Goal: Information Seeking & Learning: Learn about a topic

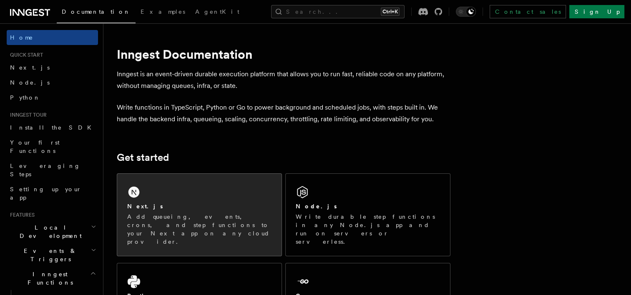
click at [225, 199] on div "Next.js Add queueing, events, crons, and step functions to your Next app on any…" at bounding box center [199, 215] width 164 height 82
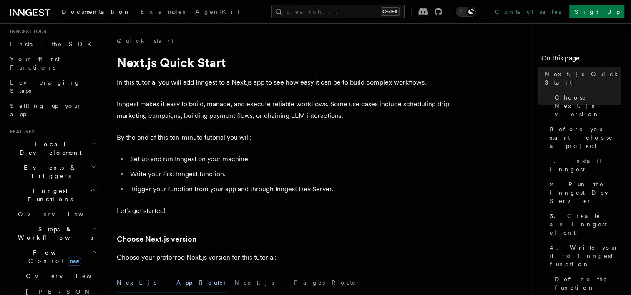
scroll to position [85, 0]
click at [55, 282] on link "[PERSON_NAME] new" at bounding box center [60, 290] width 75 height 17
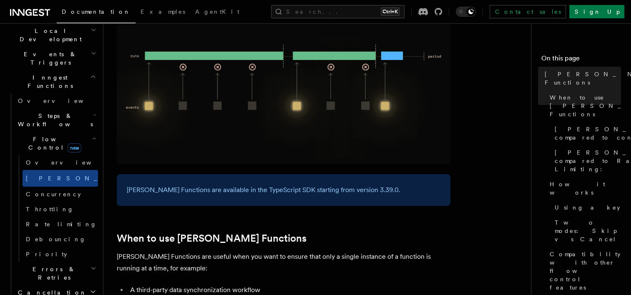
scroll to position [183, 0]
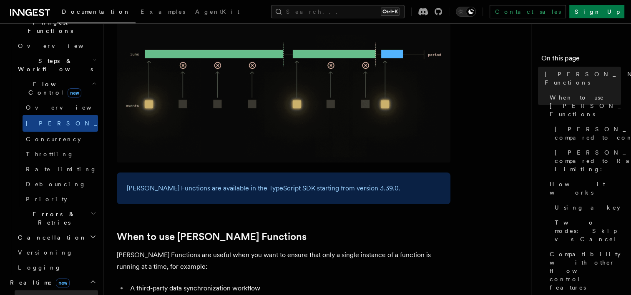
click at [46, 290] on link "Overview" at bounding box center [56, 297] width 83 height 15
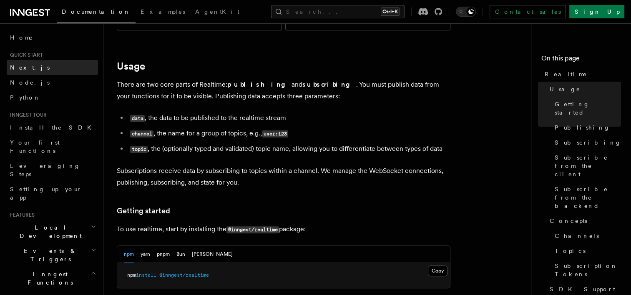
click at [33, 60] on link "Next.js" at bounding box center [52, 67] width 91 height 15
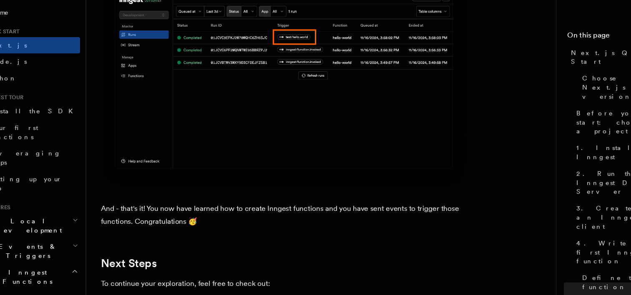
scroll to position [4997, 0]
click at [141, 232] on p "And - that's it! You now have learned how to create Inngest functions and you h…" at bounding box center [284, 221] width 334 height 23
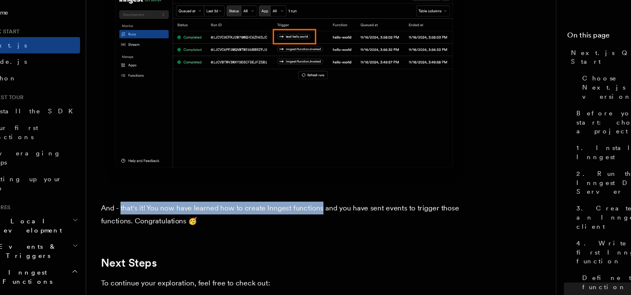
drag, startPoint x: 141, startPoint y: 232, endPoint x: 300, endPoint y: 230, distance: 158.9
click at [300, 230] on p "And - that's it! You now have learned how to create Inngest functions and you h…" at bounding box center [284, 221] width 334 height 23
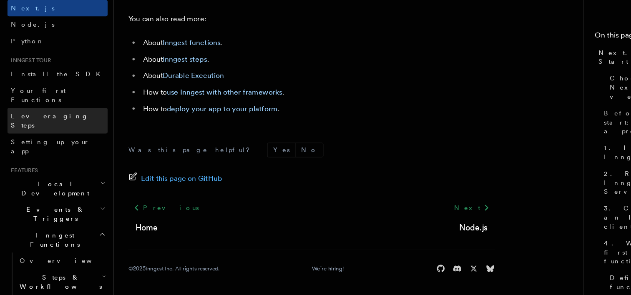
scroll to position [48, 0]
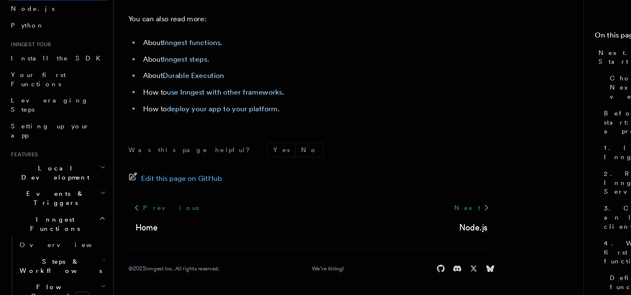
click at [75, 172] on h2 "Local Development" at bounding box center [52, 183] width 91 height 23
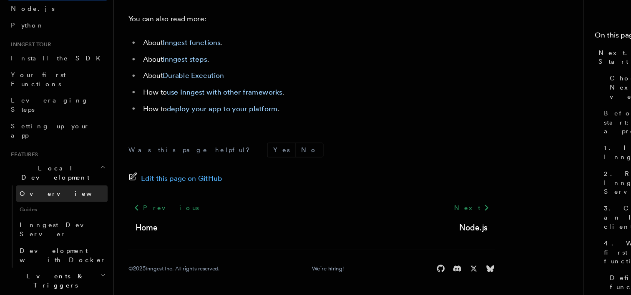
click at [63, 195] on link "Overview" at bounding box center [56, 202] width 83 height 15
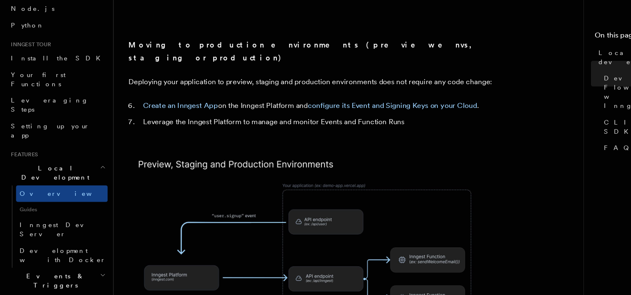
scroll to position [769, 0]
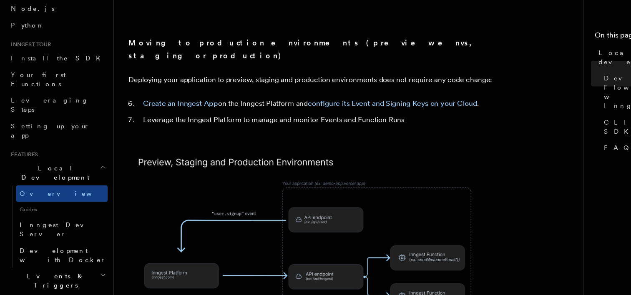
click at [181, 115] on ol "Create an Inngest App on the Inngest Platform and configure its Event and Signi…" at bounding box center [284, 128] width 334 height 27
drag, startPoint x: 181, startPoint y: 87, endPoint x: 264, endPoint y: 93, distance: 82.8
click at [264, 115] on ol "Create an Inngest App on the Inngest Platform and configure its Event and Signi…" at bounding box center [284, 128] width 334 height 27
click at [264, 130] on li "Leverage the Inngest Platform to manage and monitor Events and Function Runs" at bounding box center [289, 136] width 323 height 12
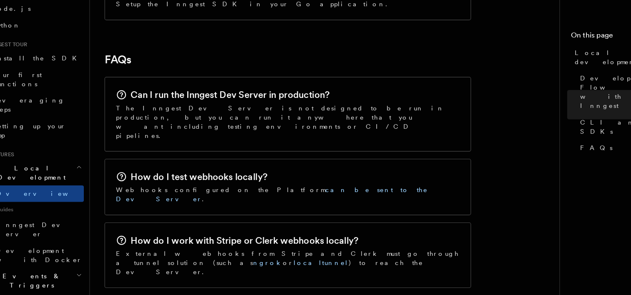
scroll to position [1257, 0]
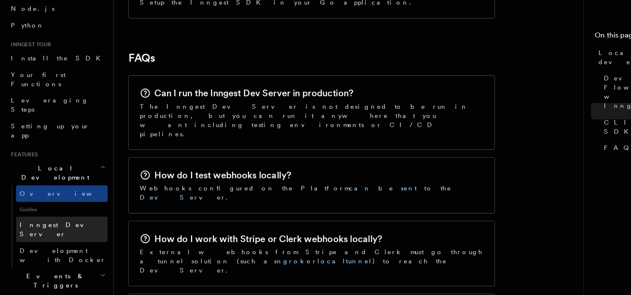
click at [44, 228] on span "Inngest Dev Server" at bounding box center [53, 235] width 71 height 15
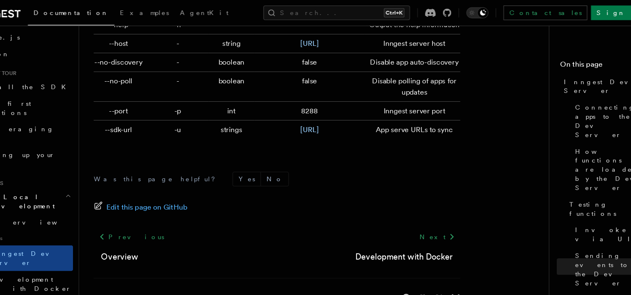
scroll to position [2864, 0]
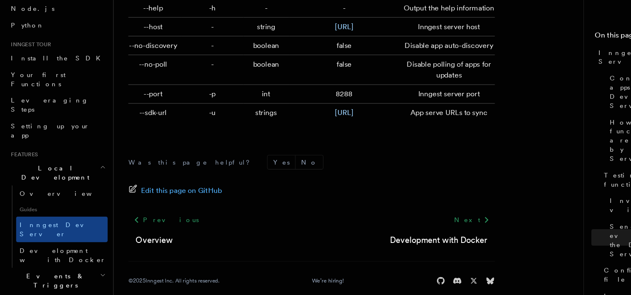
click at [38, 270] on h2 "Events & Triggers" at bounding box center [52, 281] width 91 height 23
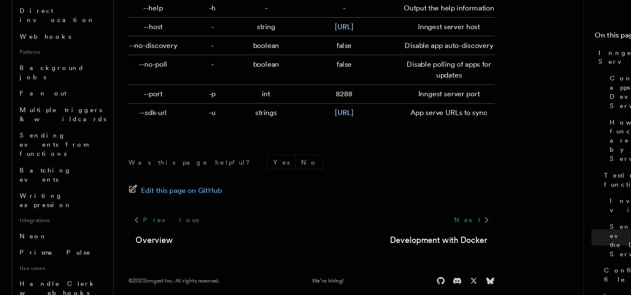
scroll to position [427, 0]
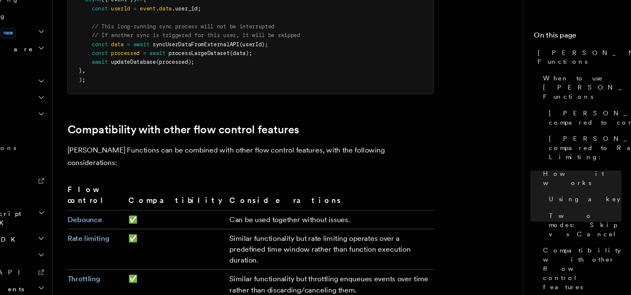
scroll to position [1324, 0]
